Goal: Information Seeking & Learning: Learn about a topic

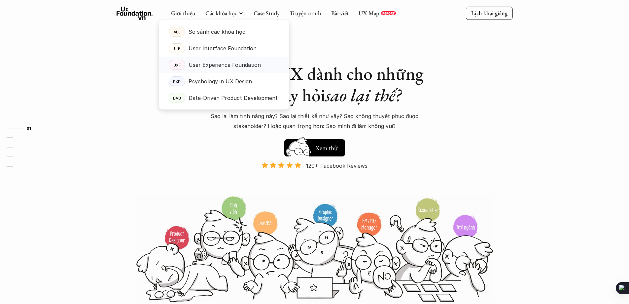
click at [228, 63] on p "User Experience Foundation" at bounding box center [225, 65] width 72 height 10
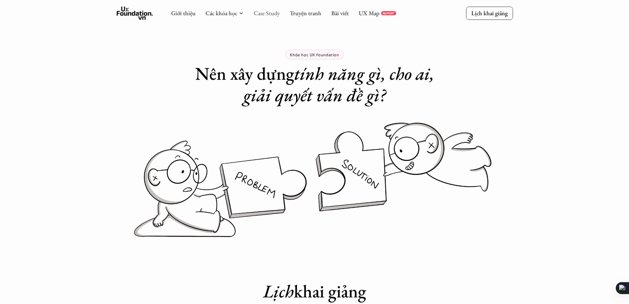
click at [277, 14] on link "Case Study" at bounding box center [267, 13] width 26 height 8
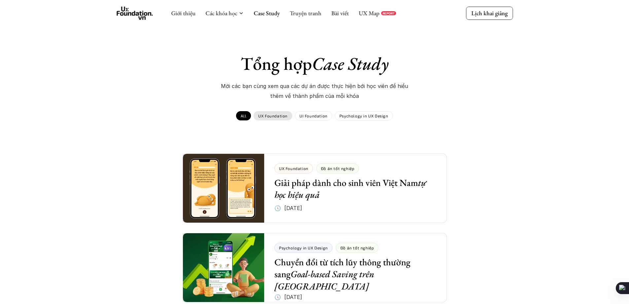
click at [283, 115] on p "UX Foundation" at bounding box center [272, 115] width 29 height 5
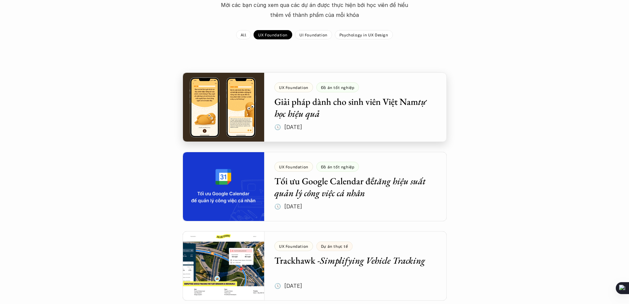
scroll to position [99, 0]
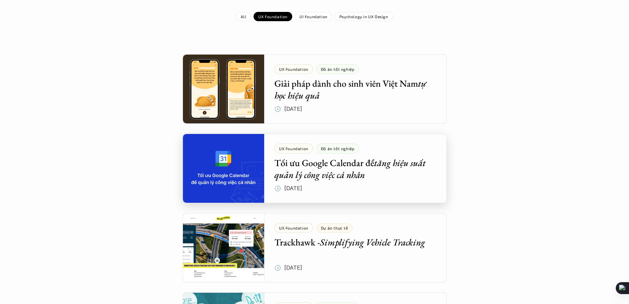
click at [383, 177] on div at bounding box center [315, 167] width 264 height 69
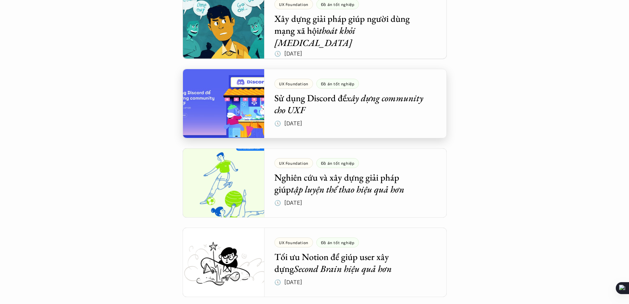
scroll to position [463, 0]
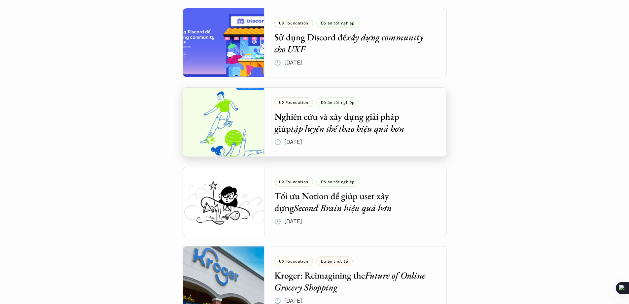
click at [422, 149] on div at bounding box center [315, 121] width 264 height 69
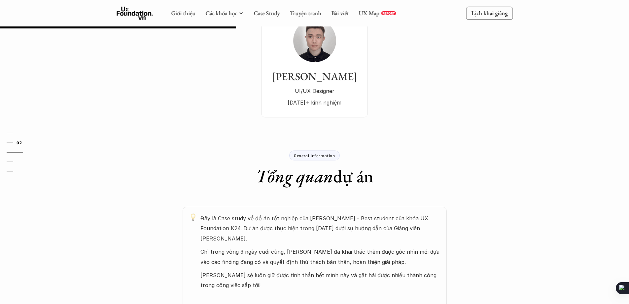
scroll to position [99, 0]
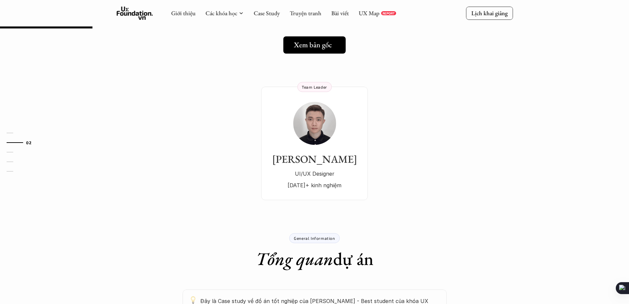
click at [324, 49] on h5 "Xem bản gốc" at bounding box center [313, 45] width 38 height 9
